Goal: Information Seeking & Learning: Compare options

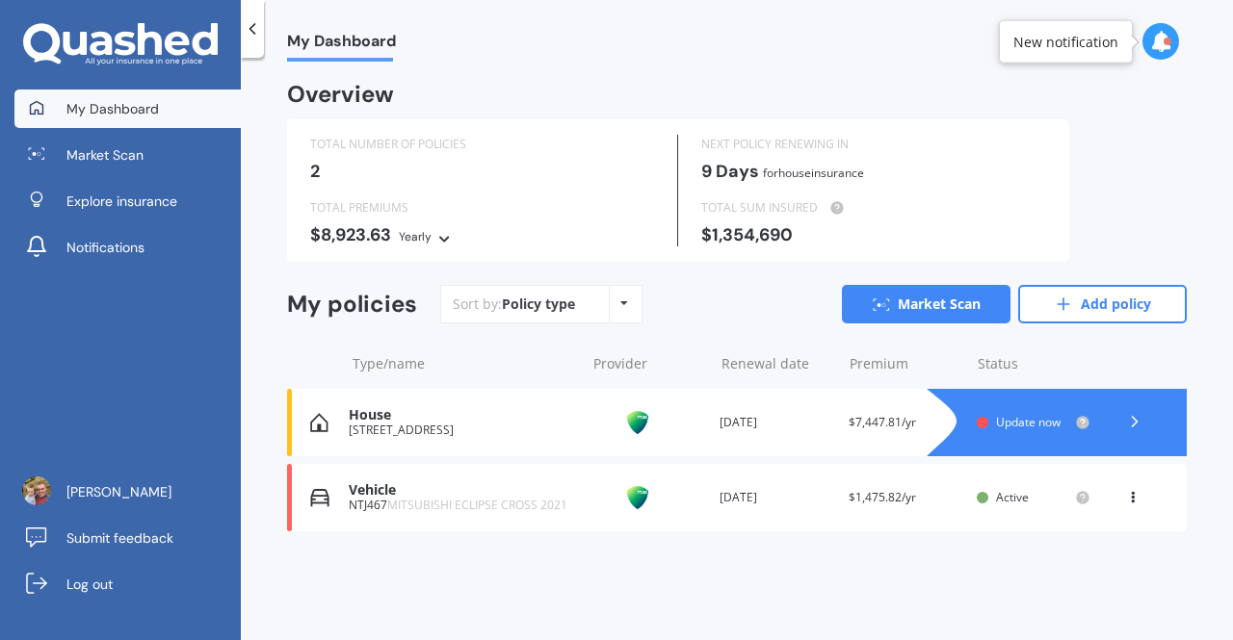
click at [474, 415] on div "House" at bounding box center [462, 415] width 226 height 16
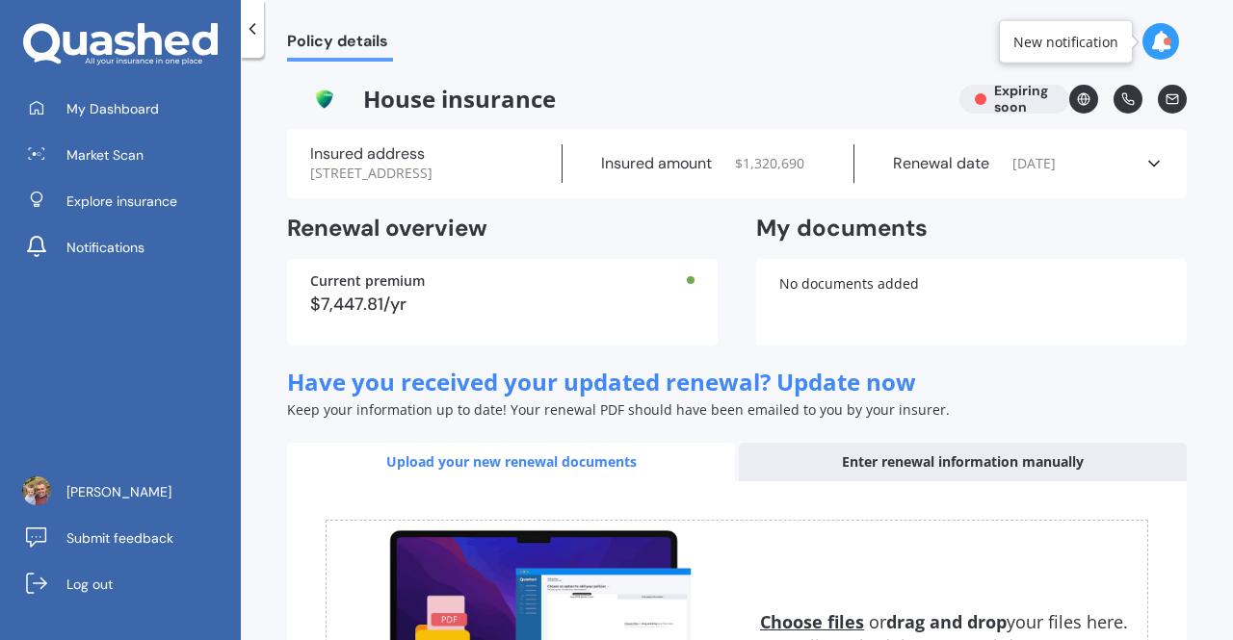
click at [536, 313] on div "$7,447.81/yr" at bounding box center [502, 304] width 384 height 17
click at [364, 313] on div "$7,447.81/yr" at bounding box center [502, 304] width 384 height 17
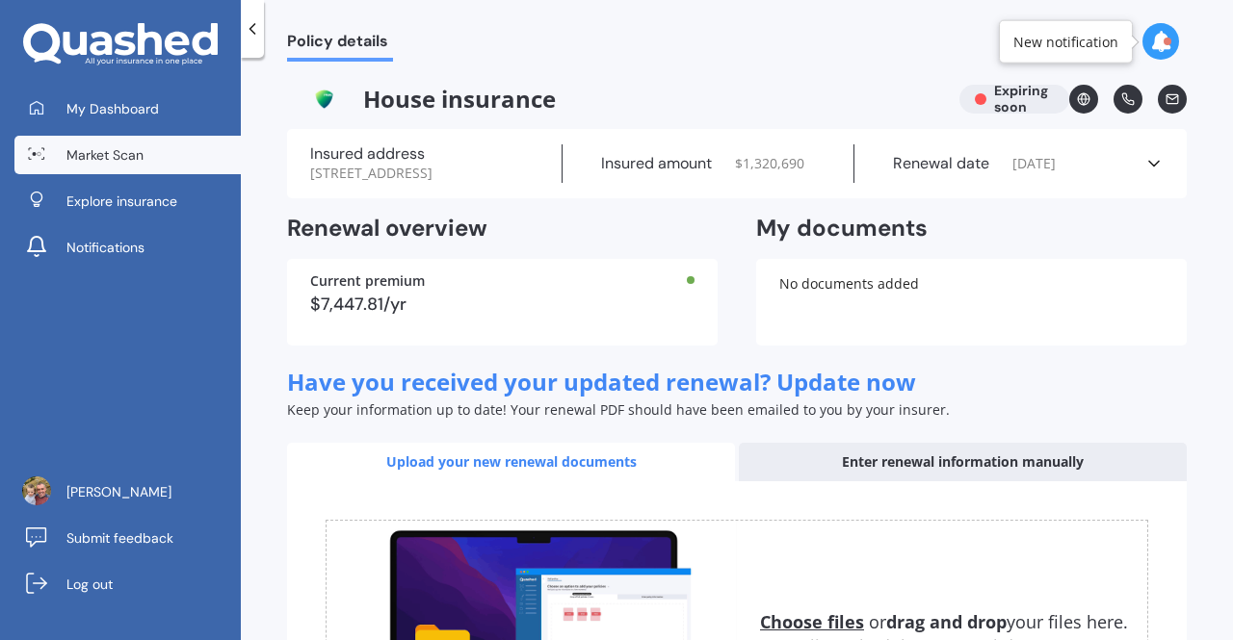
click at [132, 171] on link "Market Scan" at bounding box center [127, 155] width 226 height 39
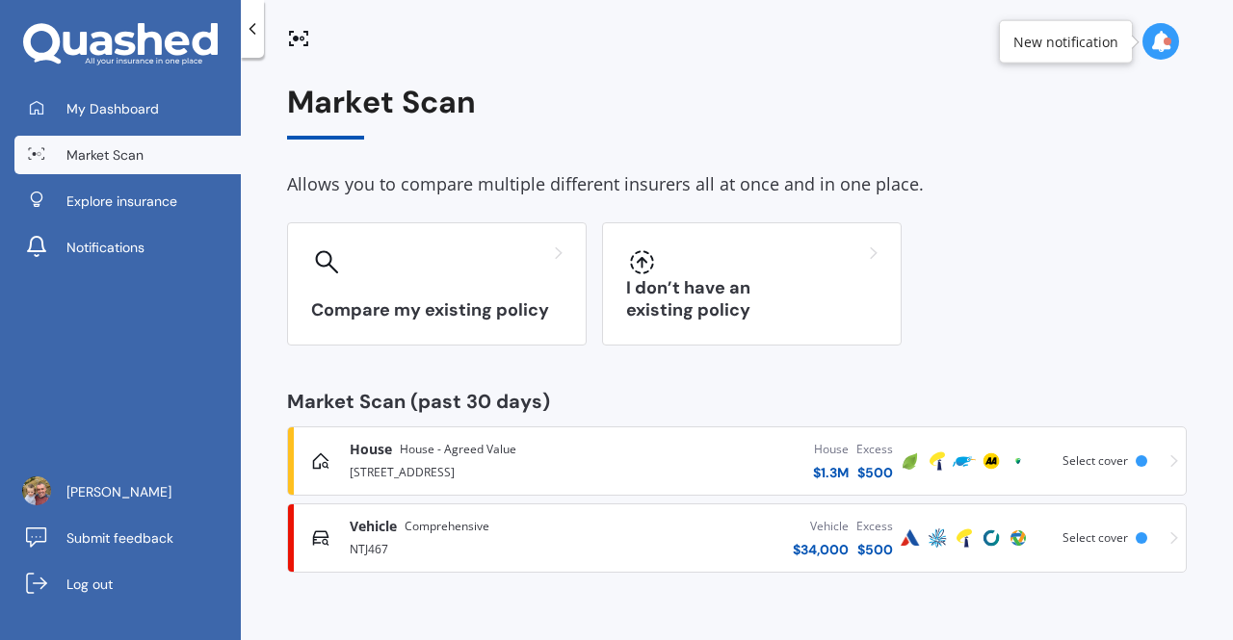
click at [1114, 465] on span "Select cover" at bounding box center [1094, 461] width 65 height 16
